Goal: Register for event/course

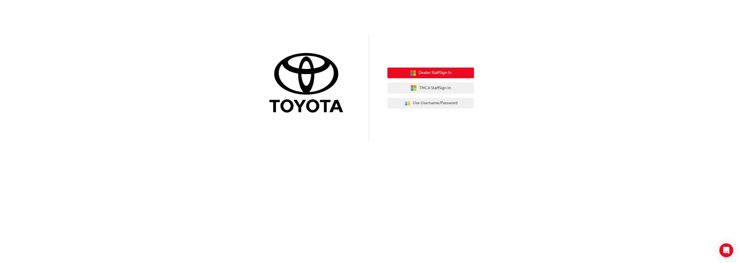
click at [436, 77] on button "Dealer Staff Sign In" at bounding box center [430, 73] width 87 height 11
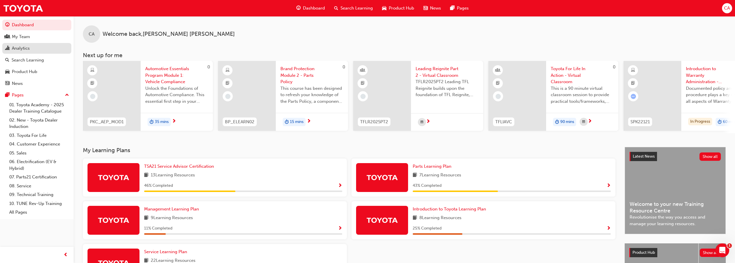
click at [25, 47] on div "Analytics" at bounding box center [21, 48] width 18 height 7
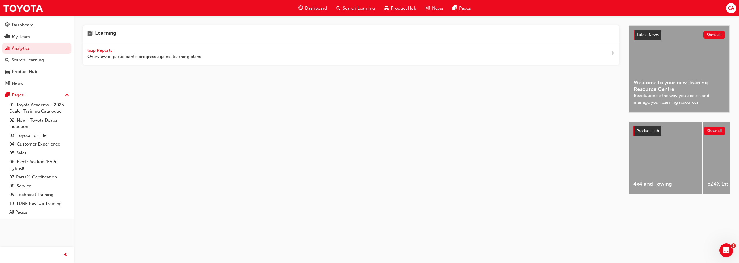
click at [109, 47] on div "Gap Reports Overview of participant's progress against learning plans." at bounding box center [144, 53] width 115 height 13
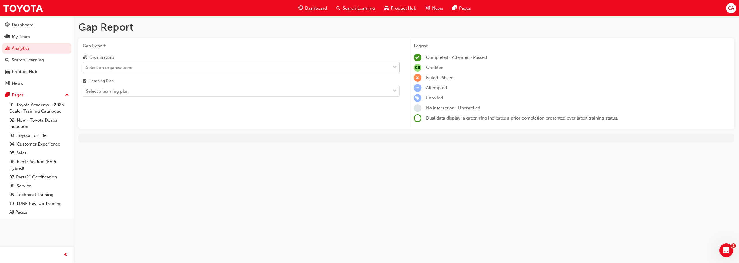
click at [132, 69] on div "Select an organisations" at bounding box center [109, 67] width 46 height 7
click at [87, 69] on input "Organisations Select an organisations" at bounding box center [86, 67] width 1 height 5
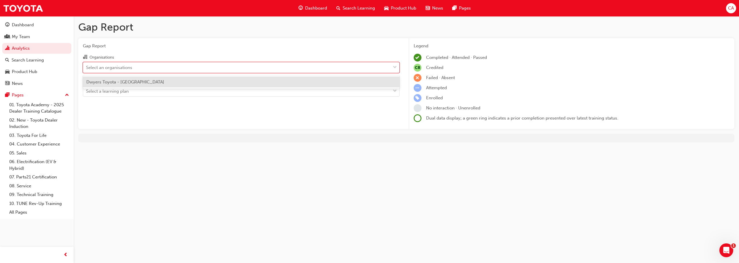
click at [128, 82] on span "Dwyers Toyota - BAIRNSDALE" at bounding box center [125, 81] width 78 height 5
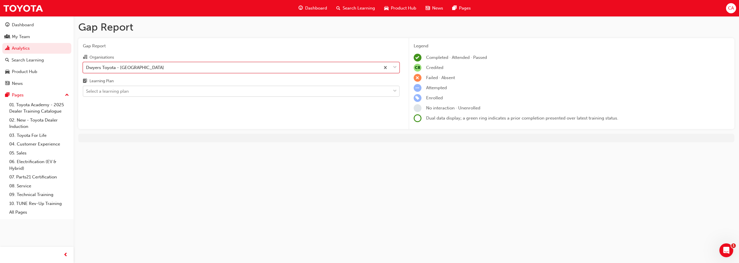
click at [130, 90] on div "Select a learning plan" at bounding box center [236, 91] width 307 height 10
click at [87, 90] on input "Learning Plan Select a learning plan" at bounding box center [86, 91] width 1 height 5
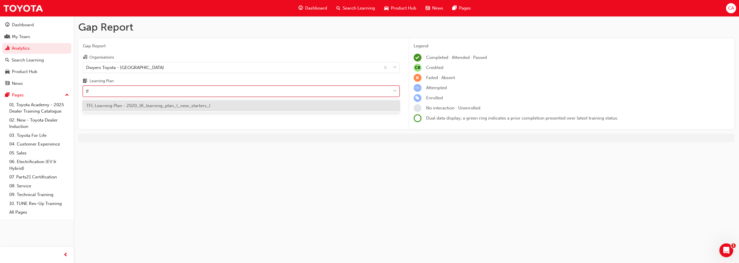
type input "tfl"
click at [148, 105] on span "TFL Learning Plan - 2020_tfl_learning_plan_(_new_starters_)" at bounding box center [148, 105] width 124 height 5
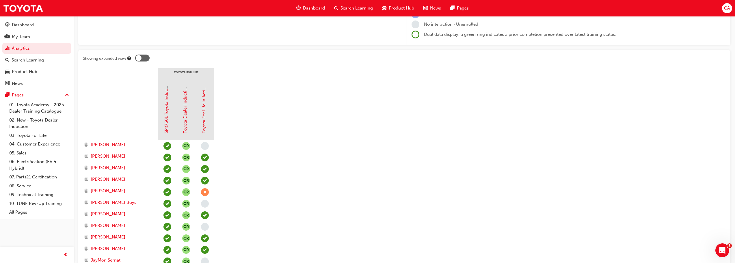
scroll to position [58, 0]
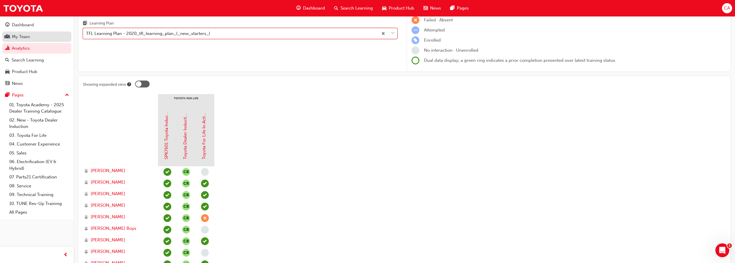
click at [17, 39] on div "My Team" at bounding box center [21, 36] width 18 height 7
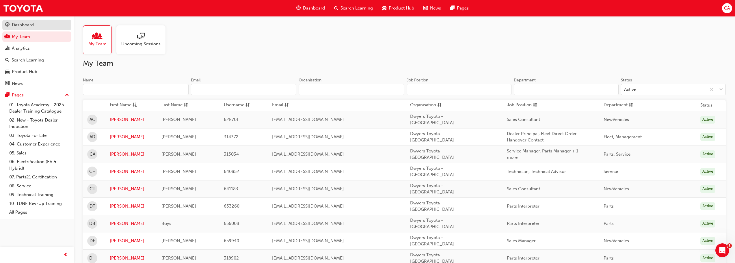
click at [20, 27] on div "Dashboard" at bounding box center [23, 25] width 22 height 7
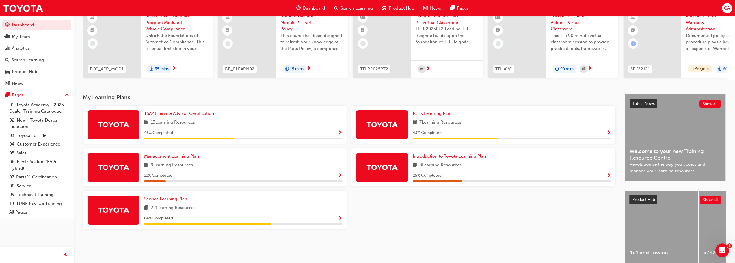
scroll to position [58, 0]
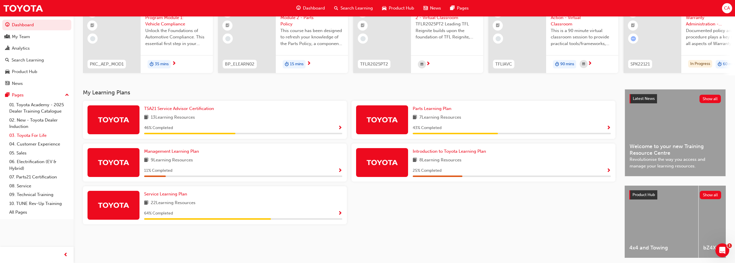
click at [40, 136] on link "03. Toyota For Life" at bounding box center [39, 135] width 64 height 9
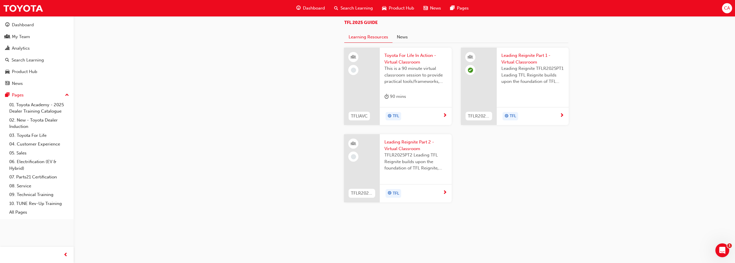
scroll to position [614, 0]
click at [25, 137] on link "03. Toyota For Life" at bounding box center [39, 135] width 64 height 9
click at [21, 59] on div "Search Learning" at bounding box center [28, 60] width 32 height 7
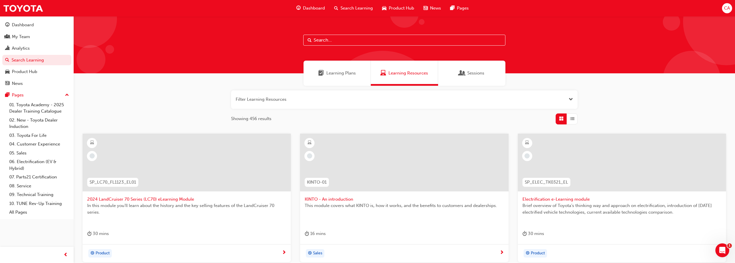
click at [352, 38] on input "text" at bounding box center [404, 40] width 202 height 11
type input "tfl"
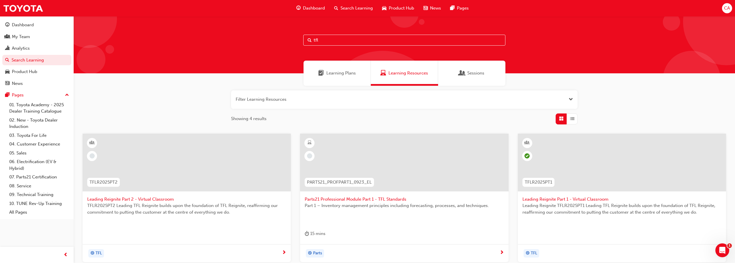
click at [337, 72] on span "Learning Plans" at bounding box center [340, 73] width 29 height 7
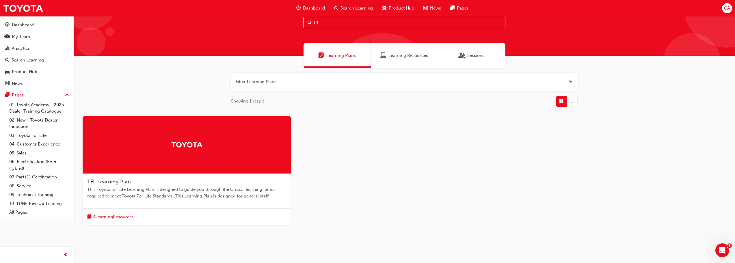
scroll to position [36, 0]
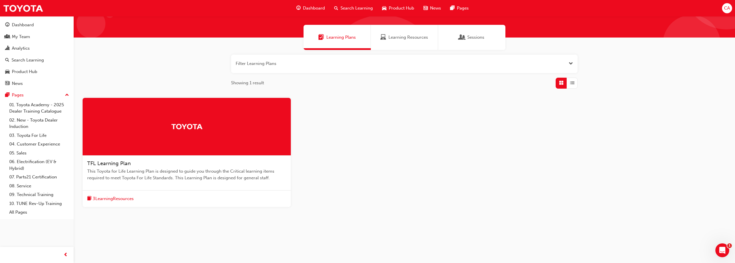
click at [114, 198] on span "3 Learning Resources" at bounding box center [113, 198] width 41 height 7
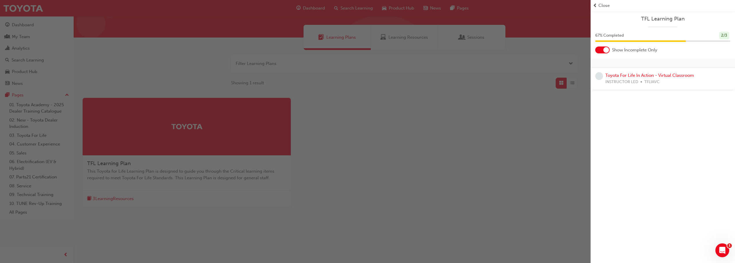
click at [598, 4] on div "Close" at bounding box center [663, 5] width 140 height 7
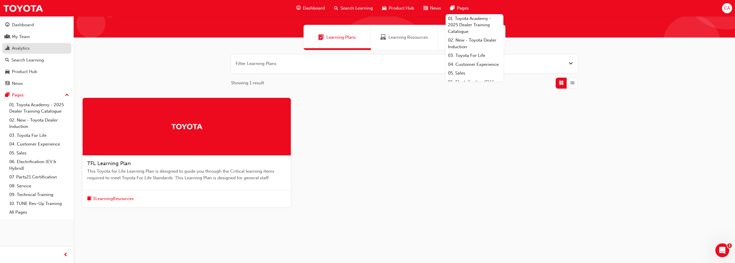
click at [23, 47] on div "Analytics" at bounding box center [21, 48] width 18 height 7
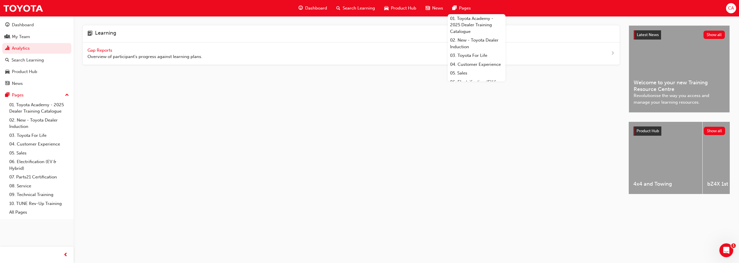
click at [99, 52] on span "Gap Reports" at bounding box center [100, 50] width 26 height 5
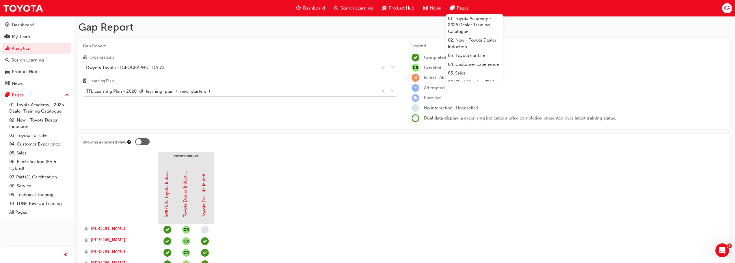
click at [157, 94] on div "TFL Learning Plan - 2020_tfl_learning_plan_(_new_starters_)" at bounding box center [148, 91] width 124 height 7
click at [87, 94] on input "Learning Plan TFL Learning Plan - 2020_tfl_learning_plan_(_new_starters_)" at bounding box center [86, 91] width 1 height 5
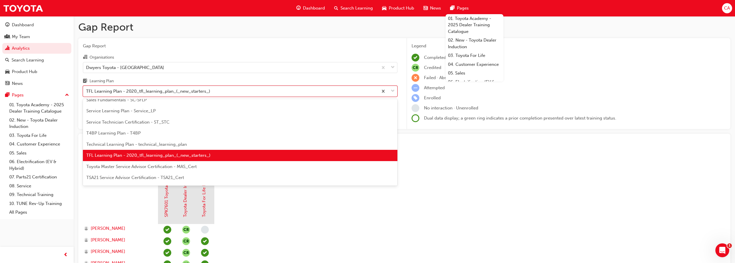
scroll to position [225, 0]
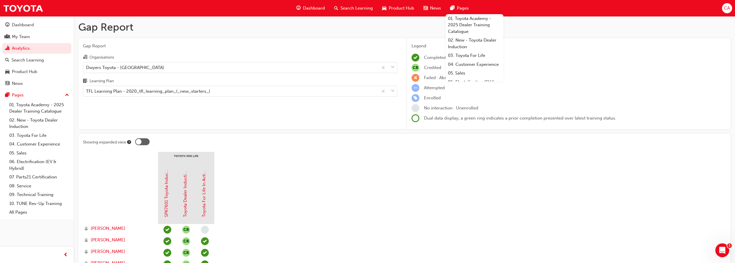
click at [354, 10] on span "Search Learning" at bounding box center [356, 8] width 32 height 7
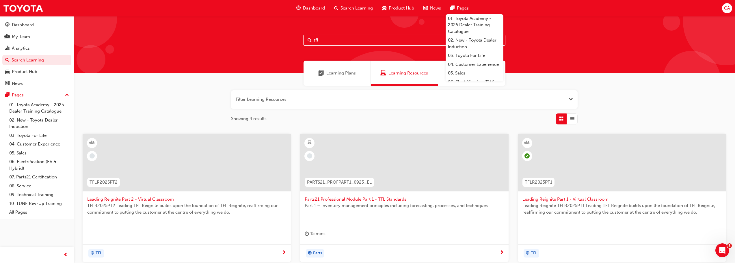
click at [344, 38] on input "tfl" at bounding box center [404, 40] width 202 height 11
click at [19, 34] on div "My Team" at bounding box center [21, 36] width 18 height 7
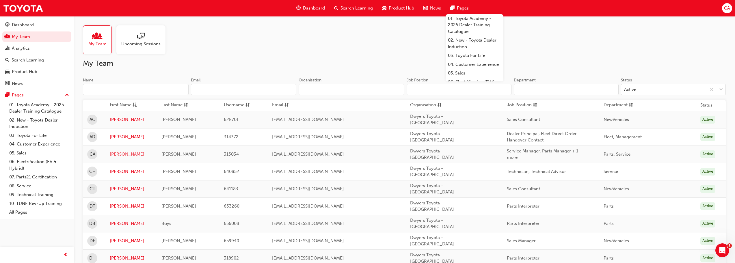
click at [117, 151] on link "Clint" at bounding box center [131, 154] width 43 height 7
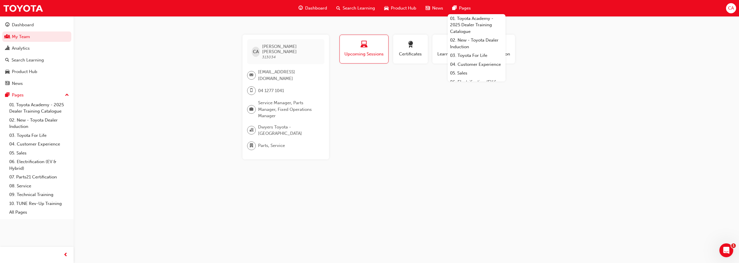
click at [438, 207] on div "CA Clint Anderson 313034 canderson@dwyers.com.au 04 1277 1041 Service Manager, …" at bounding box center [369, 131] width 739 height 263
click at [584, 118] on div "CA Clint Anderson 313034 canderson@dwyers.com.au 04 1277 1041 Service Manager, …" at bounding box center [369, 131] width 739 height 263
click at [372, 40] on button "Upcoming Sessions" at bounding box center [363, 49] width 49 height 29
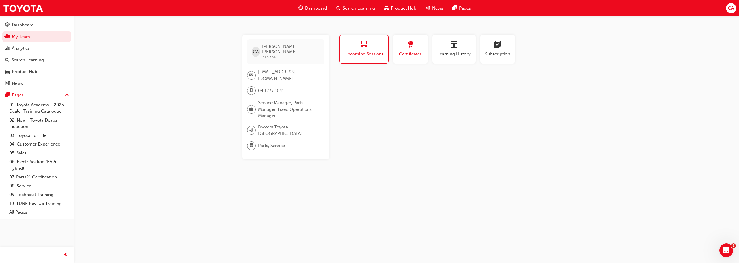
click at [409, 52] on span "Certificates" at bounding box center [411, 54] width 26 height 7
click at [446, 52] on span "Learning History" at bounding box center [454, 54] width 35 height 7
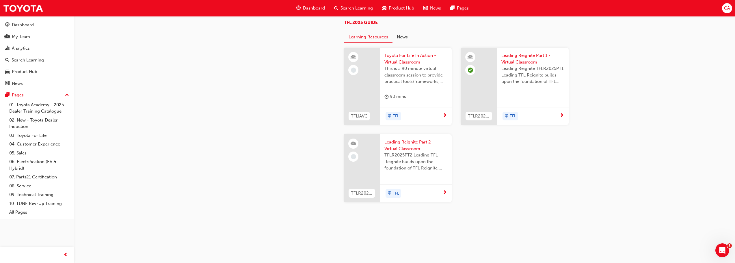
scroll to position [577, 0]
click at [411, 152] on span "Leading Reignite Part 2 - Virtual Classroom" at bounding box center [415, 145] width 63 height 13
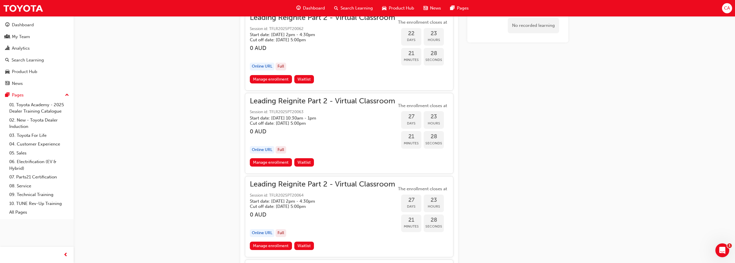
scroll to position [2505, 0]
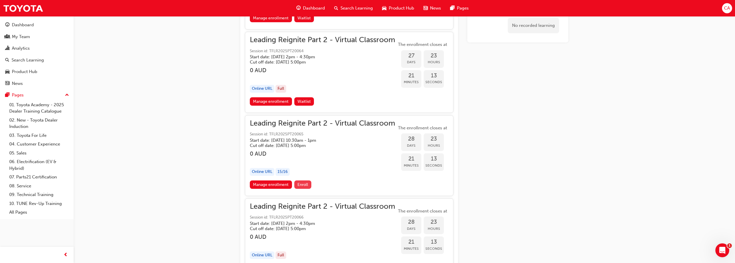
click at [304, 186] on span "Enroll" at bounding box center [302, 184] width 11 height 5
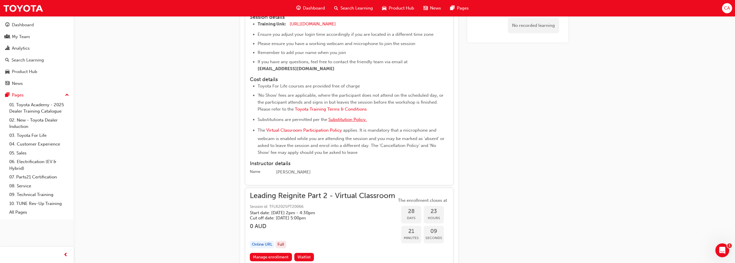
scroll to position [2681, 0]
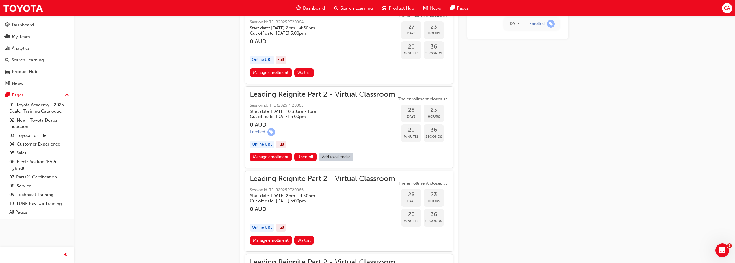
scroll to position [2621, 0]
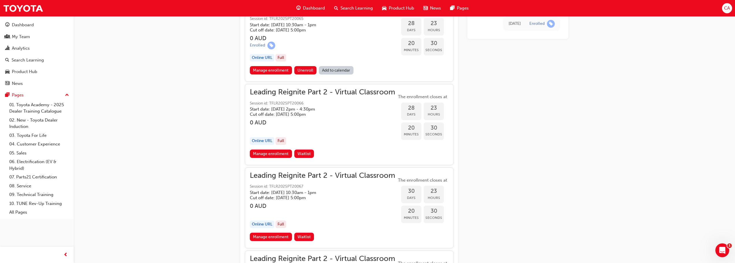
click at [302, 92] on span "Leading Reignite Part 2 - Virtual Classroom" at bounding box center [322, 92] width 145 height 7
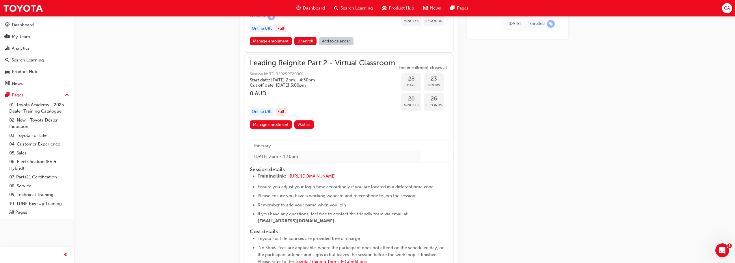
scroll to position [2650, 0]
click at [275, 122] on link "Manage enrollment" at bounding box center [271, 125] width 42 height 8
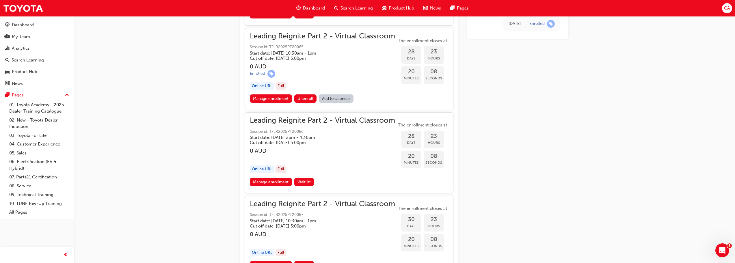
scroll to position [2592, 0]
click at [268, 99] on link "Manage enrollment" at bounding box center [271, 99] width 42 height 8
